Goal: Task Accomplishment & Management: Use online tool/utility

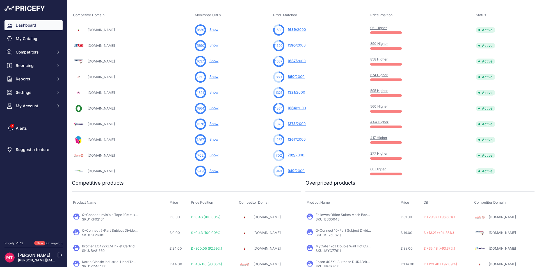
scroll to position [196, 0]
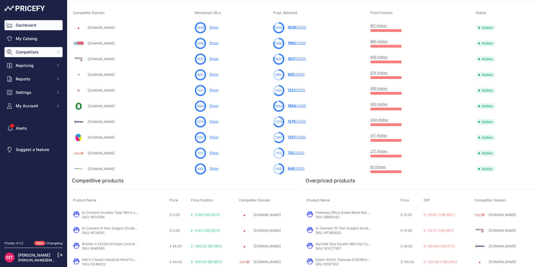
click at [29, 51] on span "Competitors" at bounding box center [34, 52] width 37 height 6
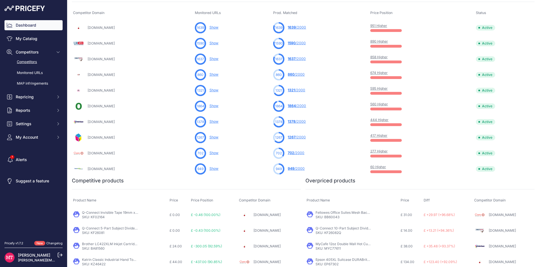
click at [33, 58] on link "Competitors" at bounding box center [33, 62] width 58 height 10
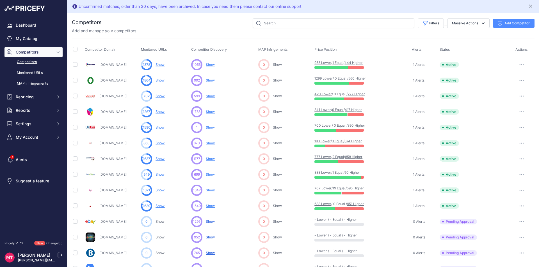
click at [211, 113] on span "Show" at bounding box center [210, 112] width 9 height 4
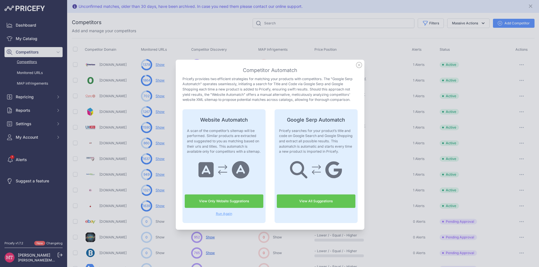
click at [293, 205] on link "View All Suggestions" at bounding box center [316, 201] width 79 height 13
click at [356, 65] on icon at bounding box center [359, 65] width 6 height 6
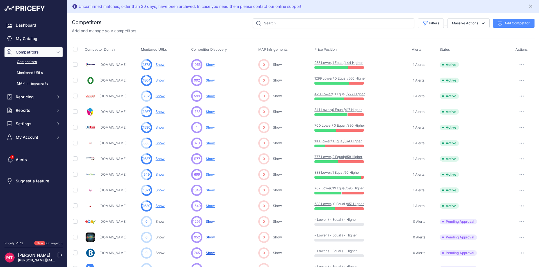
click at [160, 111] on link "Show" at bounding box center [159, 112] width 9 height 4
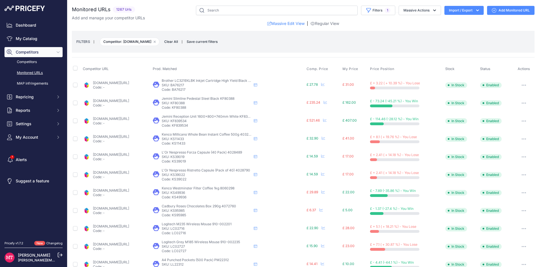
click at [129, 102] on link "cartridgepeople.com/stationery/jemini-slimline-pedestal-steel-black-kf80388-776…" at bounding box center [111, 101] width 36 height 4
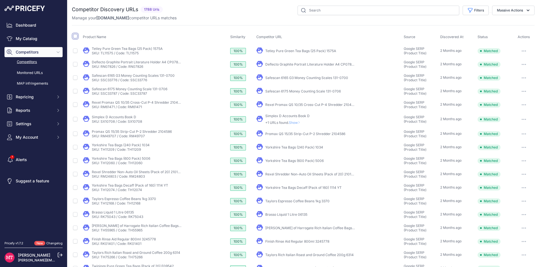
click at [74, 36] on input "checkbox" at bounding box center [75, 36] width 4 height 4
checkbox input "true"
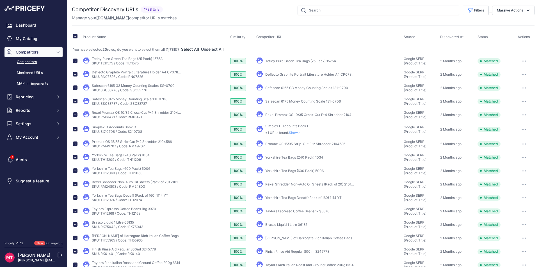
click at [199, 51] on button "Select All" at bounding box center [190, 50] width 18 height 6
click at [504, 13] on button "Massive Actions" at bounding box center [513, 11] width 42 height 10
click at [498, 26] on span "Confirm Match" at bounding box center [507, 23] width 27 height 5
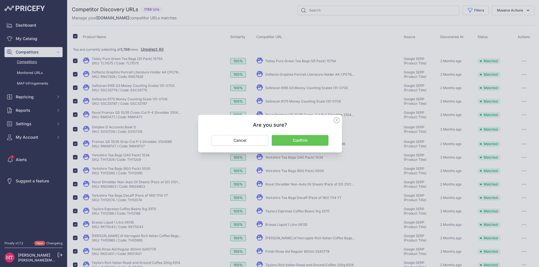
click at [308, 139] on button "Confirm" at bounding box center [300, 140] width 57 height 11
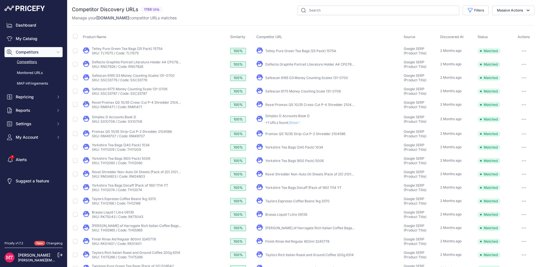
click at [32, 61] on link "Competitors" at bounding box center [33, 62] width 58 height 10
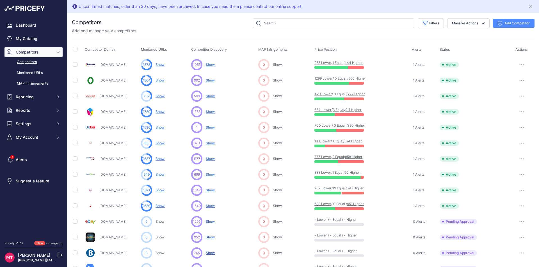
click at [160, 113] on link "Show" at bounding box center [159, 112] width 9 height 4
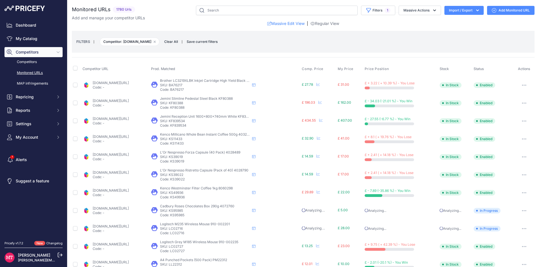
scroll to position [84, 0]
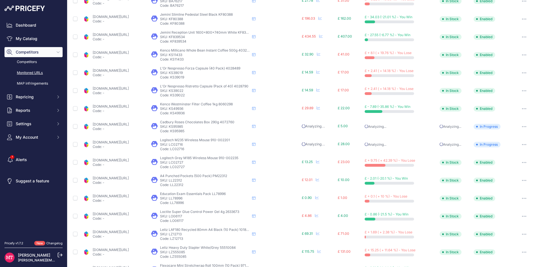
click at [129, 178] on link "[DOMAIN_NAME][URL]" at bounding box center [111, 178] width 36 height 4
